Goal: Task Accomplishment & Management: Manage account settings

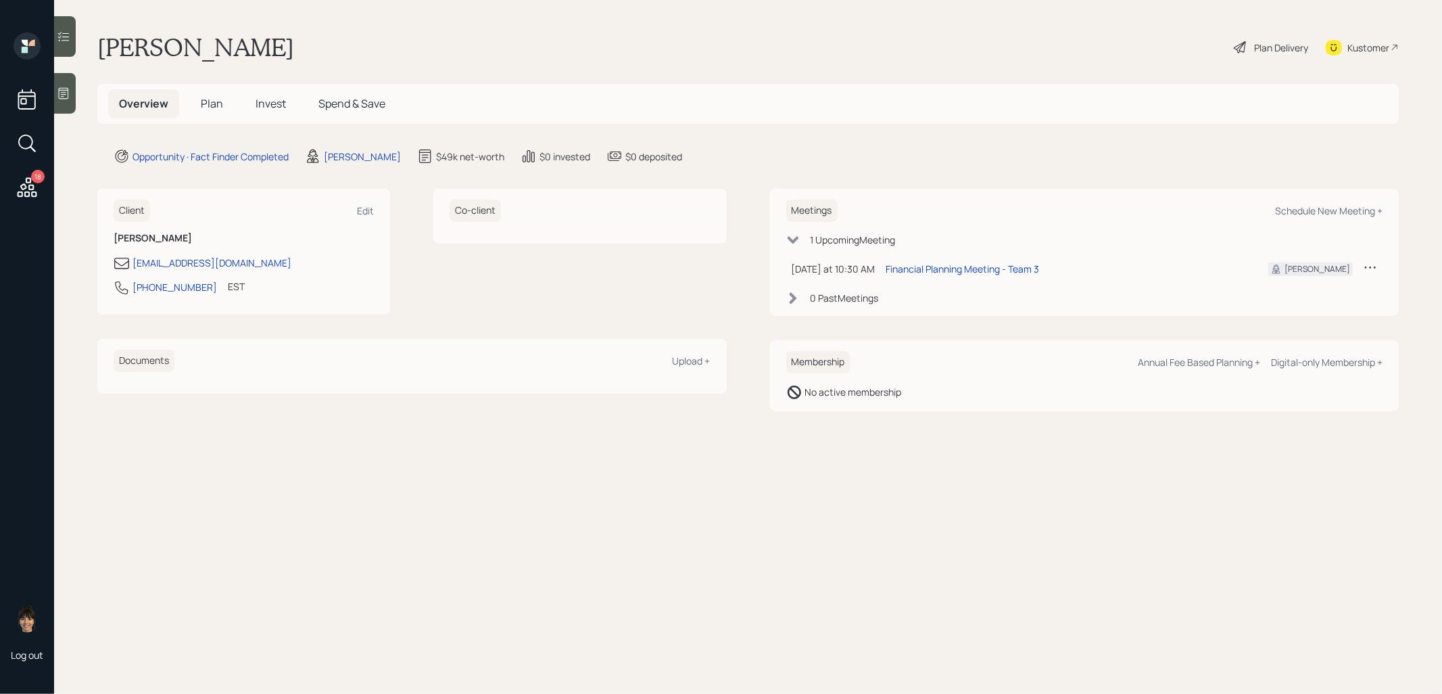
click at [62, 85] on div at bounding box center [65, 93] width 22 height 41
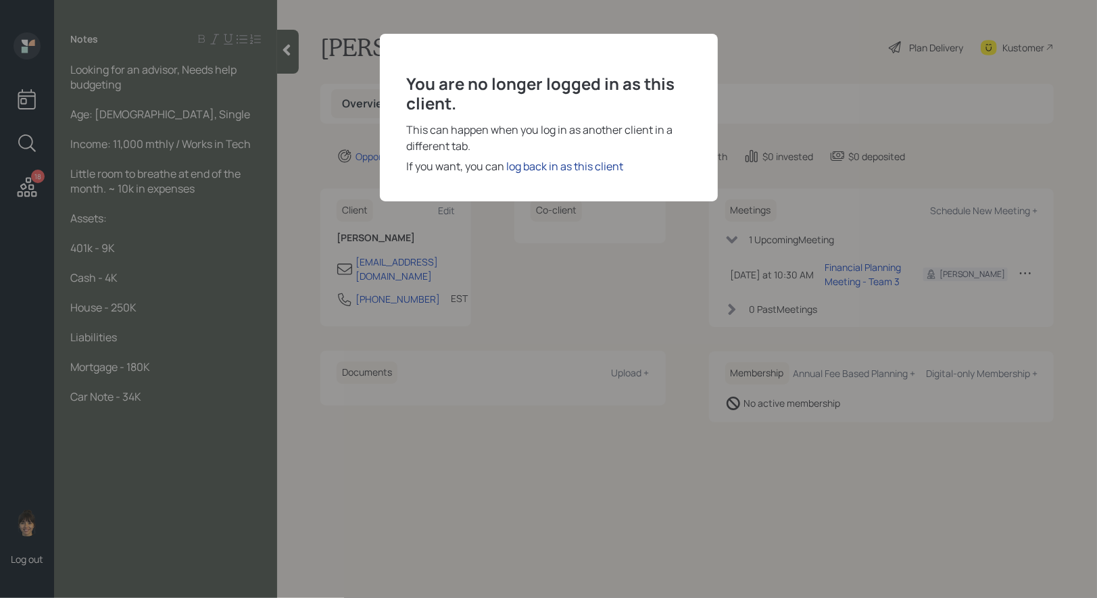
click at [572, 167] on div "log back in as this client" at bounding box center [565, 166] width 117 height 16
